Goal: Task Accomplishment & Management: Manage account settings

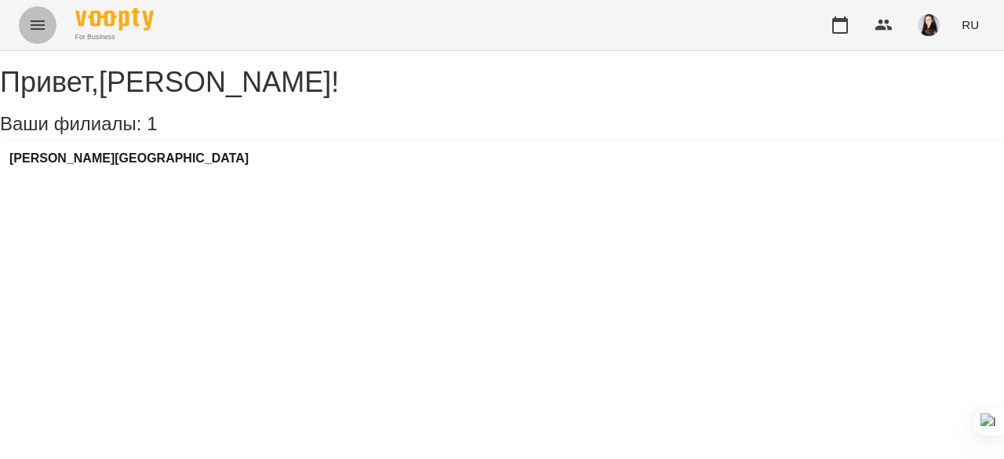
click at [41, 29] on icon "Menu" at bounding box center [38, 24] width 14 height 9
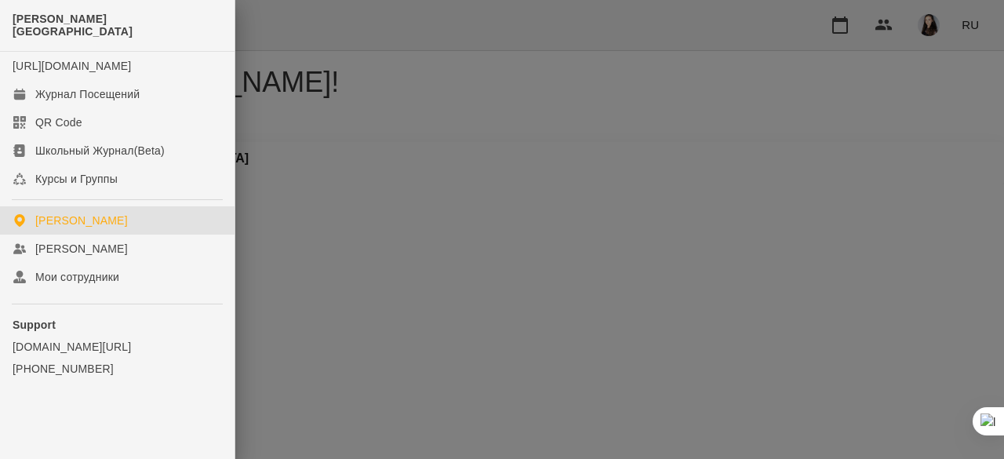
click at [665, 61] on div at bounding box center [502, 229] width 1004 height 459
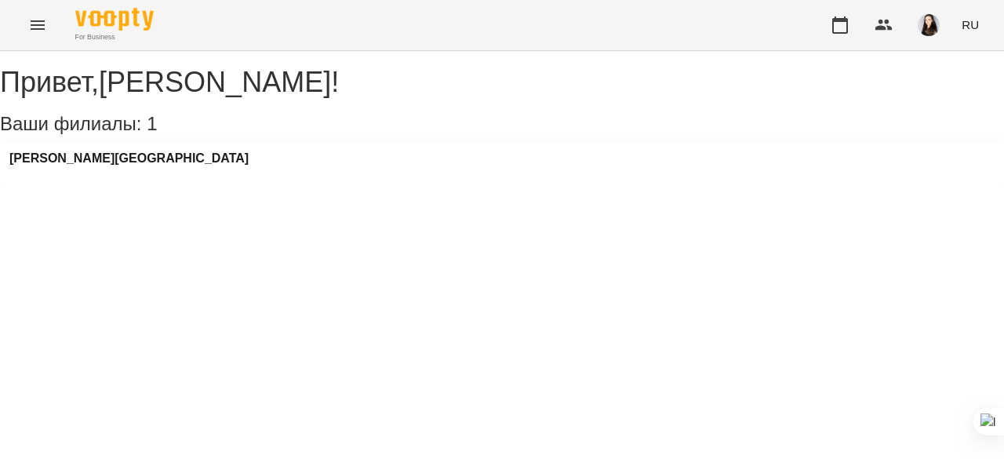
click at [596, 184] on div "Привет , Anna Zaichenko ! Ваши филиалы: 1 Margaret's School" at bounding box center [502, 117] width 1004 height 133
